Goal: Find specific page/section: Find specific page/section

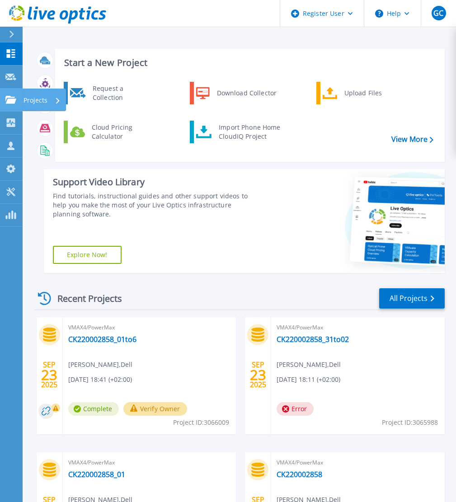
click at [10, 96] on icon at bounding box center [10, 100] width 11 height 8
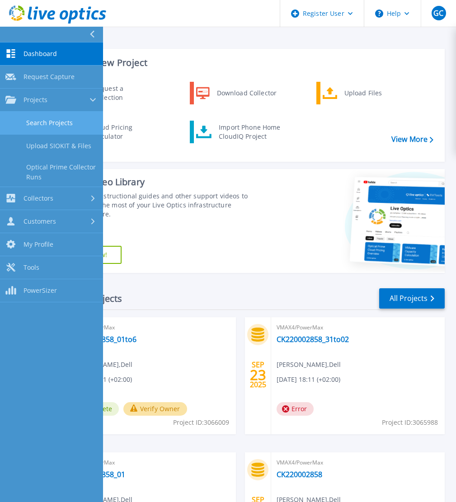
click at [63, 121] on link "Search Projects" at bounding box center [51, 123] width 103 height 23
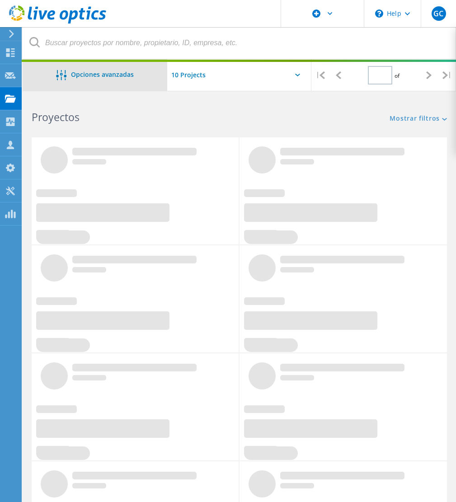
type input "1"
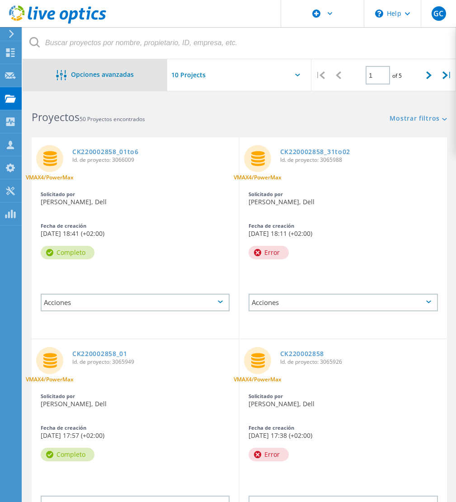
click at [133, 72] on span "Opciones avanzadas" at bounding box center [102, 74] width 63 height 6
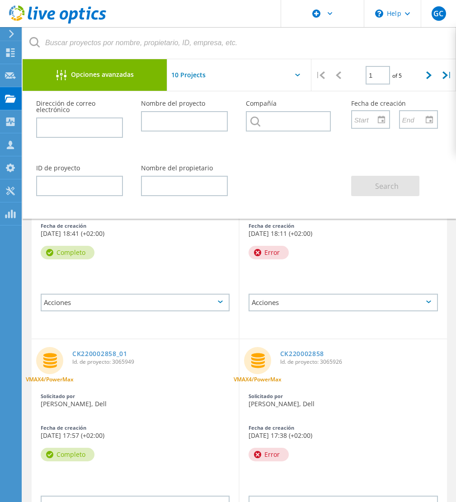
click at [413, 283] on div at bounding box center [344, 277] width 208 height 23
click at [5, 99] on use at bounding box center [10, 98] width 11 height 8
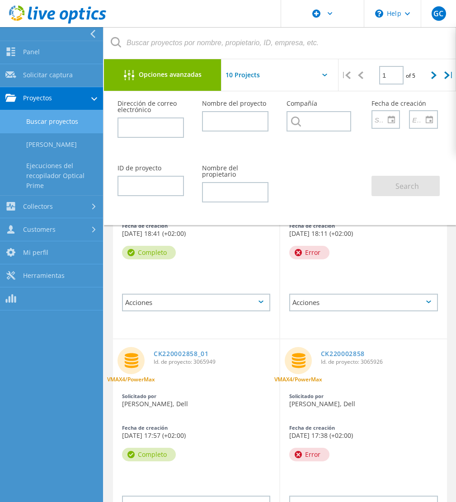
click at [76, 122] on link "Buscar proyectos" at bounding box center [51, 121] width 103 height 23
click at [162, 75] on span "Opciones avanzadas" at bounding box center [170, 74] width 63 height 6
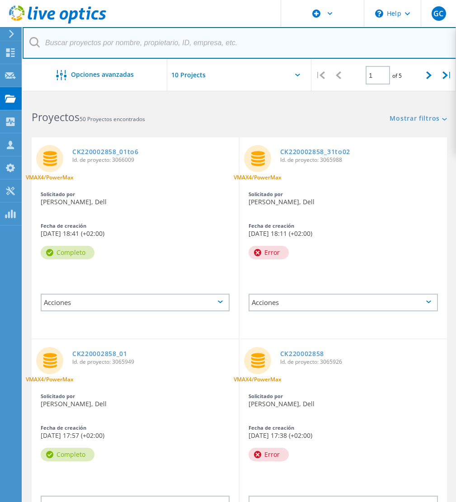
click at [131, 47] on input "text" at bounding box center [240, 43] width 434 height 32
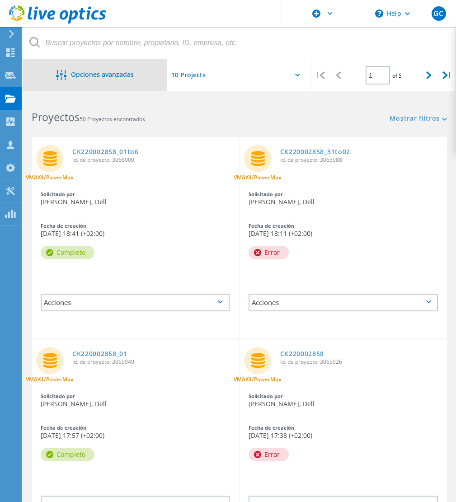
click at [57, 74] on icon at bounding box center [61, 75] width 10 height 10
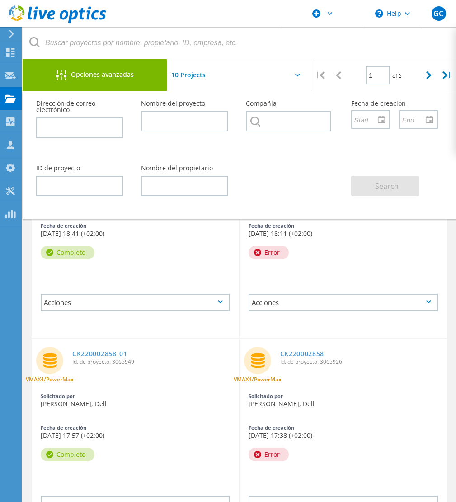
click at [432, 246] on div "Error" at bounding box center [344, 252] width 208 height 23
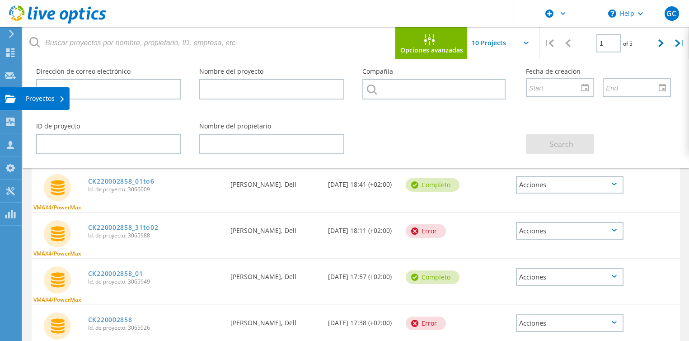
click at [34, 99] on div "Proyectos" at bounding box center [45, 98] width 39 height 6
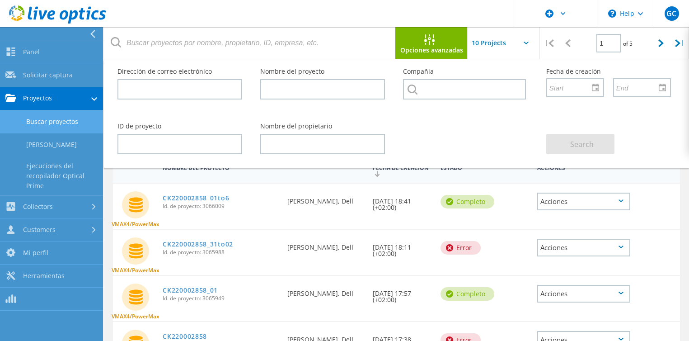
click at [56, 123] on link "Buscar proyectos" at bounding box center [51, 121] width 103 height 23
click at [66, 122] on link "Buscar proyectos" at bounding box center [51, 121] width 103 height 23
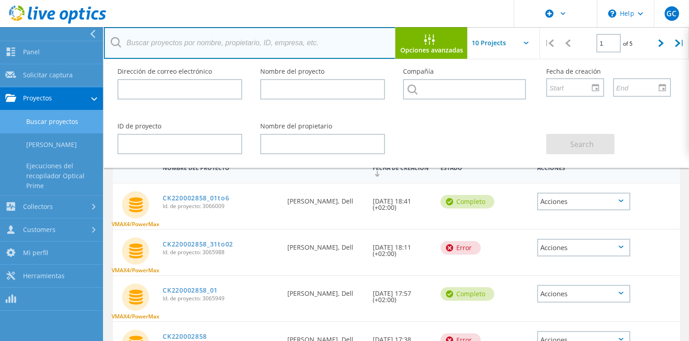
click at [279, 44] on input "text" at bounding box center [250, 43] width 292 height 32
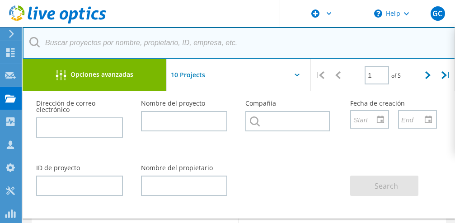
click at [165, 50] on input "text" at bounding box center [239, 43] width 433 height 32
click at [160, 40] on input "text" at bounding box center [239, 43] width 433 height 32
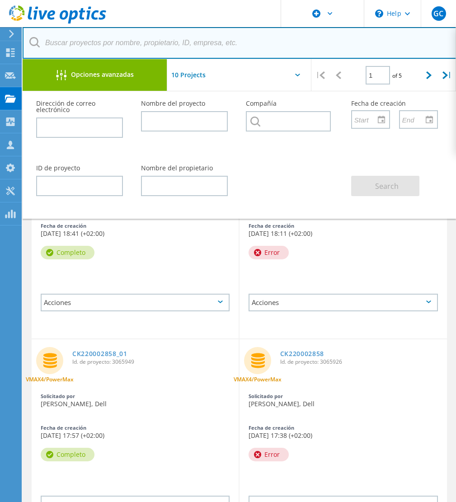
click at [222, 47] on input "text" at bounding box center [240, 43] width 434 height 32
paste input "3046249"
type input "3046249"
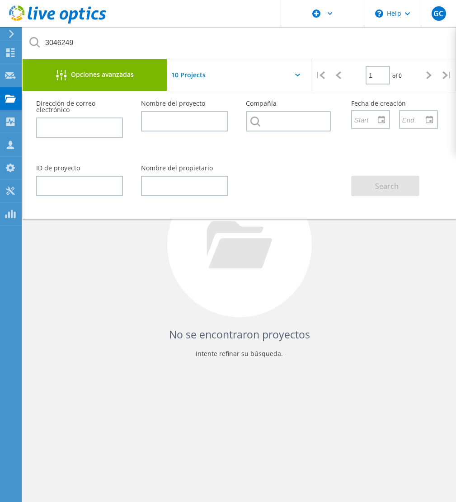
click at [93, 73] on span "Opciones avanzadas" at bounding box center [102, 74] width 63 height 6
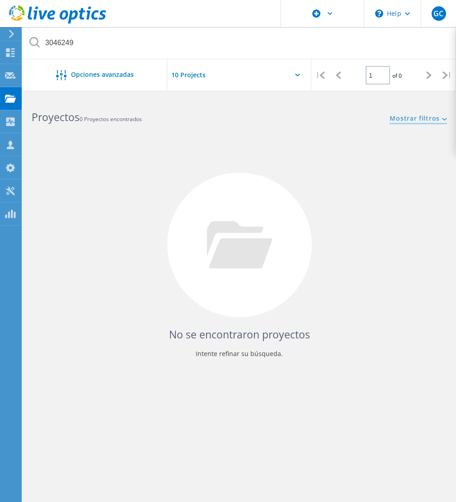
click at [439, 118] on link "Mostrar filtros" at bounding box center [418, 119] width 57 height 8
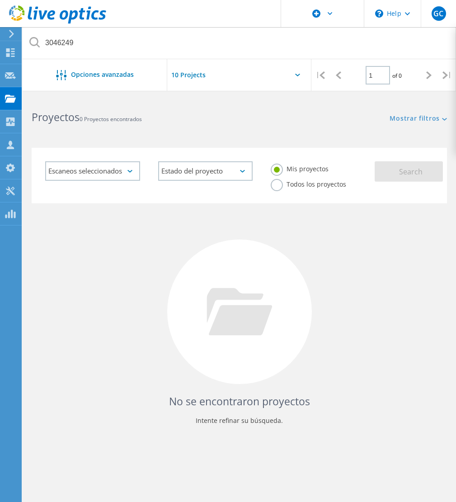
click at [277, 188] on label "Todos los proyectos" at bounding box center [308, 183] width 75 height 9
click at [0, 0] on input "Todos los proyectos" at bounding box center [0, 0] width 0 height 0
click at [423, 169] on button "Search" at bounding box center [409, 171] width 68 height 20
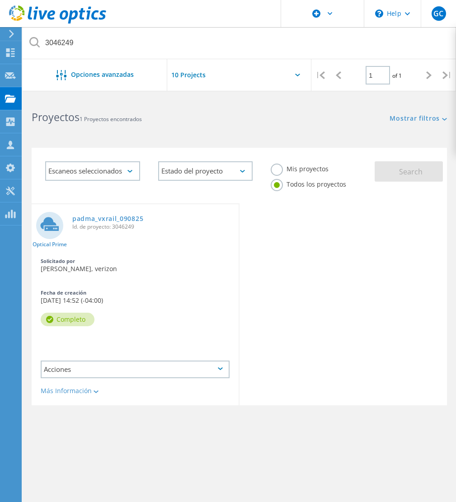
click at [131, 171] on icon at bounding box center [129, 171] width 5 height 3
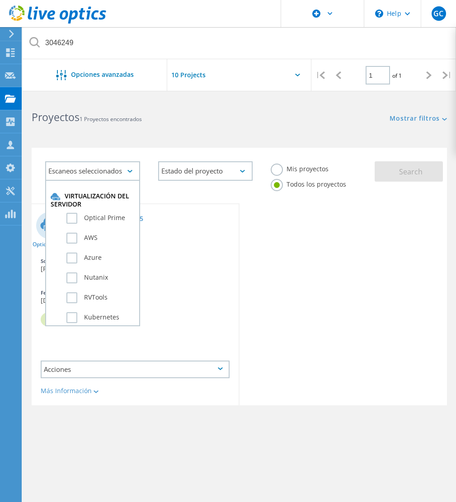
click at [131, 171] on icon at bounding box center [129, 171] width 5 height 3
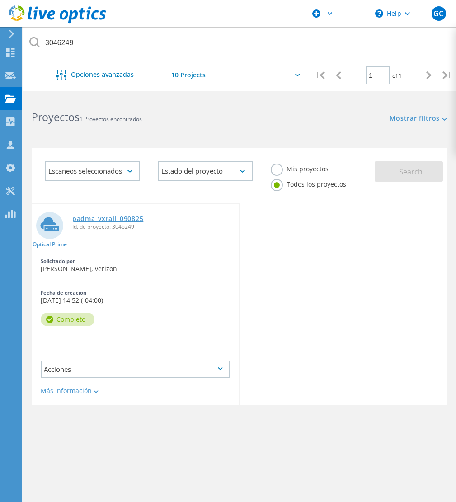
click at [114, 222] on link "padma_vxrail_090825" at bounding box center [107, 219] width 71 height 6
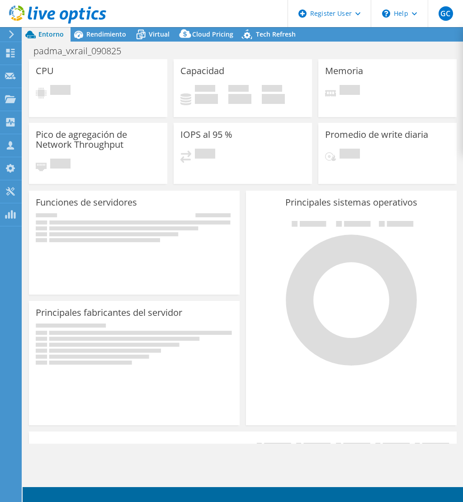
select select "USD"
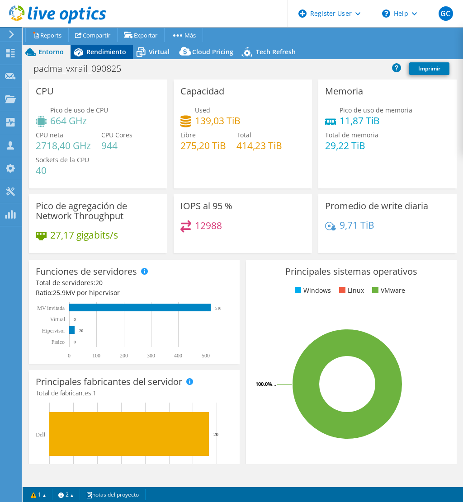
click at [97, 50] on span "Rendimiento" at bounding box center [106, 51] width 40 height 9
